Goal: Task Accomplishment & Management: Manage account settings

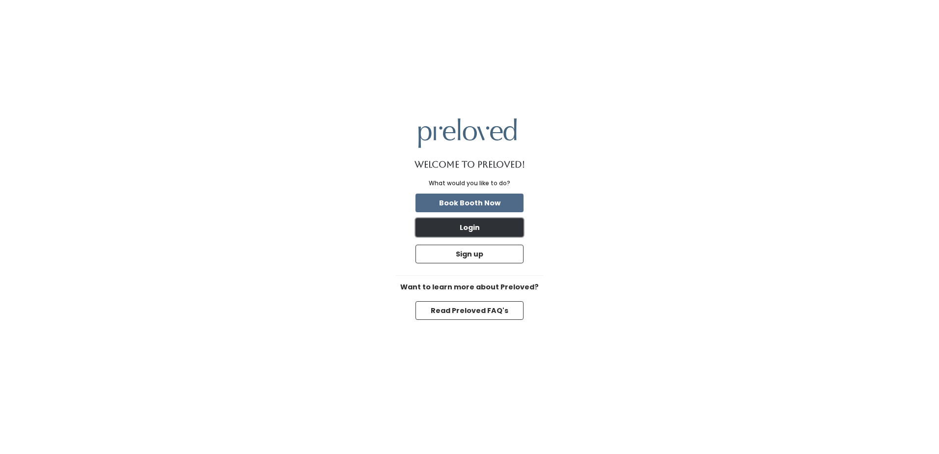
click at [499, 229] on button "Login" at bounding box center [470, 227] width 108 height 19
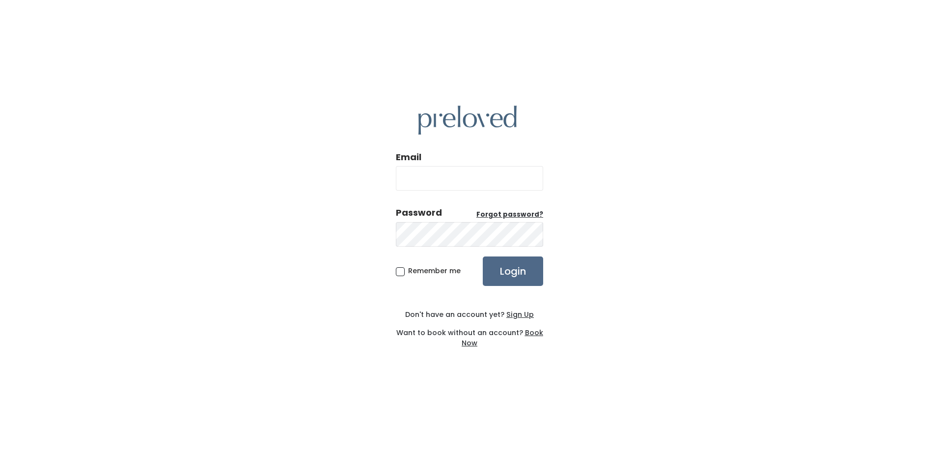
click at [477, 181] on input "Email" at bounding box center [469, 178] width 147 height 25
type input "teambarnes8@gmail.com"
click at [408, 273] on span "Remember me" at bounding box center [434, 271] width 53 height 10
click at [408, 272] on input "Remember me" at bounding box center [411, 269] width 6 height 6
checkbox input "true"
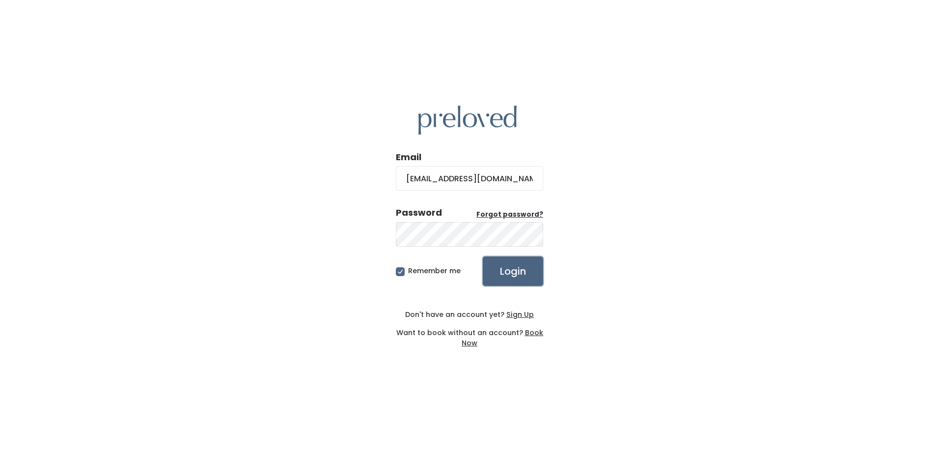
click at [527, 277] on input "Login" at bounding box center [513, 270] width 60 height 29
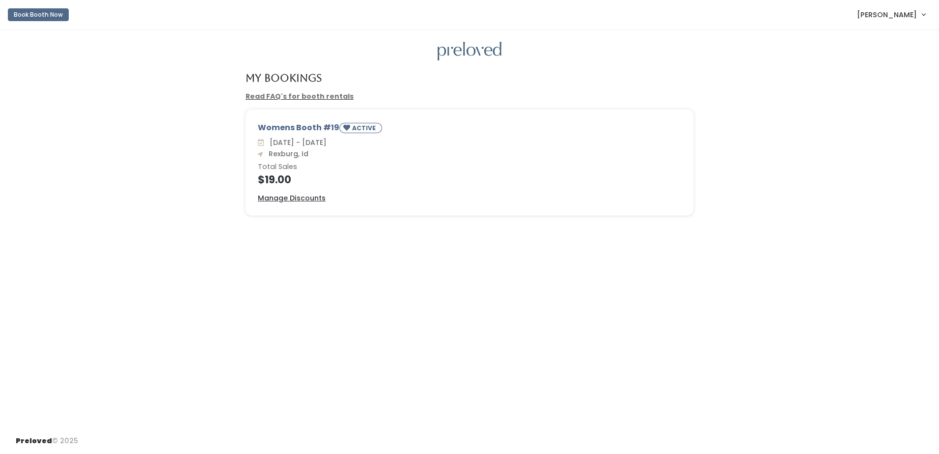
click at [907, 17] on span "[PERSON_NAME]" at bounding box center [887, 14] width 60 height 11
click at [866, 86] on button "Logout" at bounding box center [891, 83] width 88 height 18
